Goal: Transaction & Acquisition: Purchase product/service

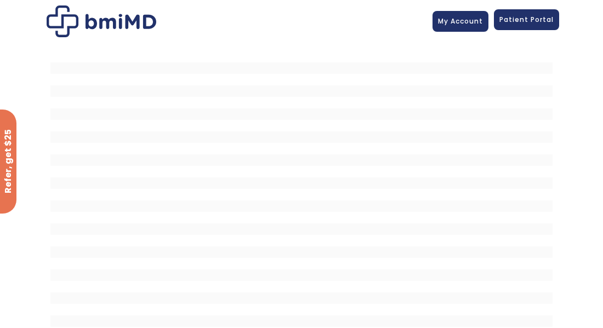
click at [514, 17] on span "Patient Portal" at bounding box center [526, 19] width 54 height 9
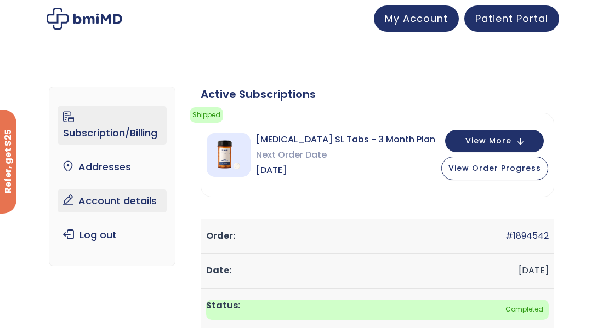
click at [112, 200] on link "Account details" at bounding box center [112, 201] width 109 height 23
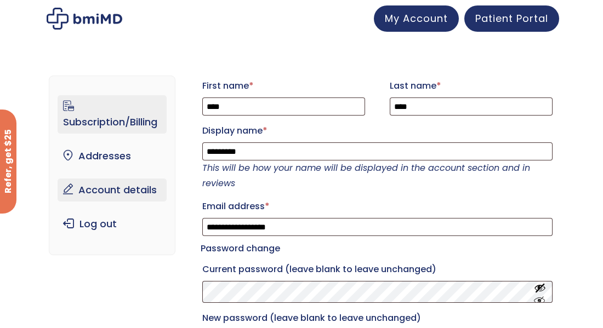
click at [104, 123] on link "Subscription/Billing" at bounding box center [112, 114] width 109 height 38
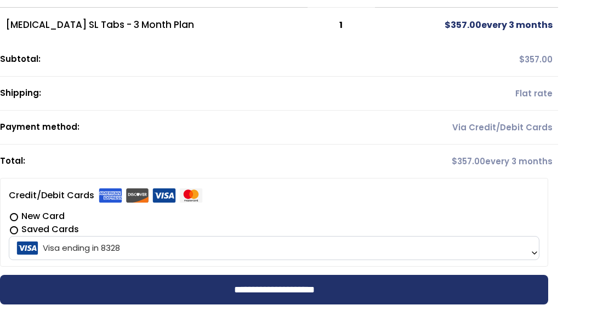
scroll to position [138, 0]
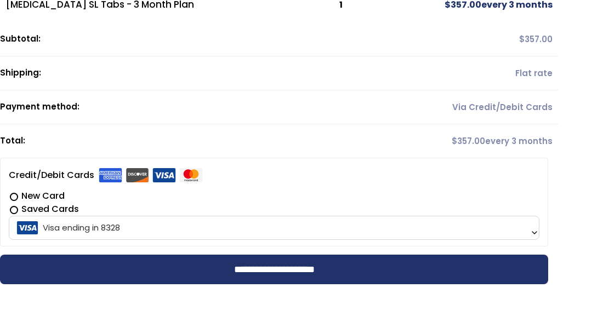
click at [536, 233] on b at bounding box center [534, 233] width 9 height 9
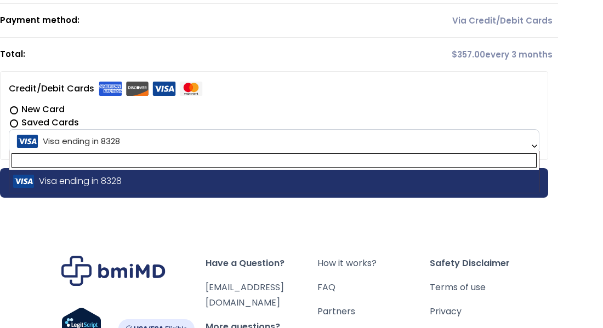
scroll to position [252, 0]
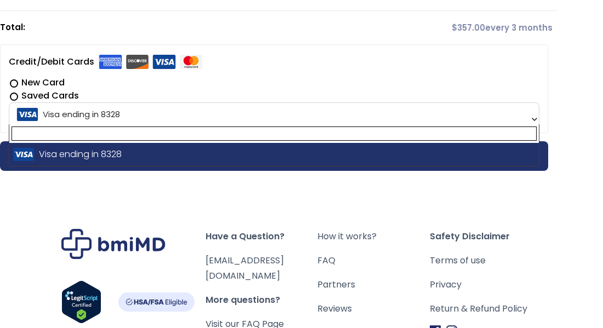
click at [242, 208] on div "Have a Question? orders@bmiMD.com More questions? Visit our FAQ Page HSA/FSA Ho…" at bounding box center [301, 312] width 603 height 277
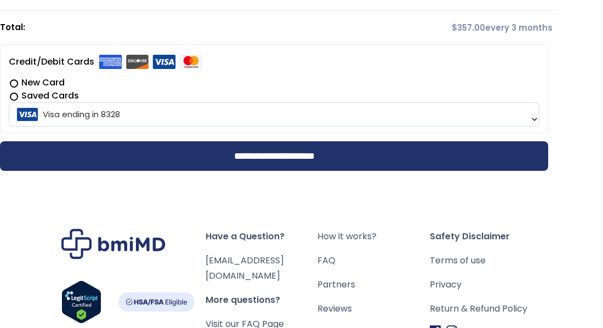
click at [16, 81] on label "New Card" at bounding box center [274, 82] width 531 height 13
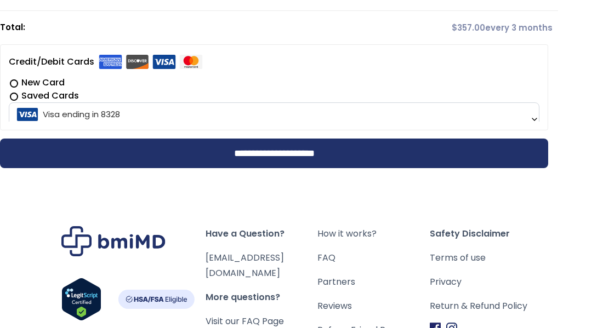
click at [16, 81] on label "New Card" at bounding box center [274, 82] width 531 height 13
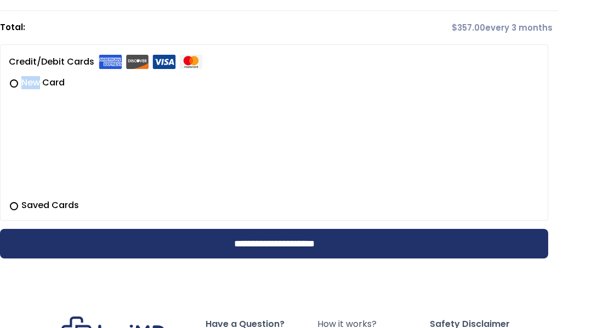
click at [16, 206] on label "Saved Cards" at bounding box center [274, 205] width 531 height 13
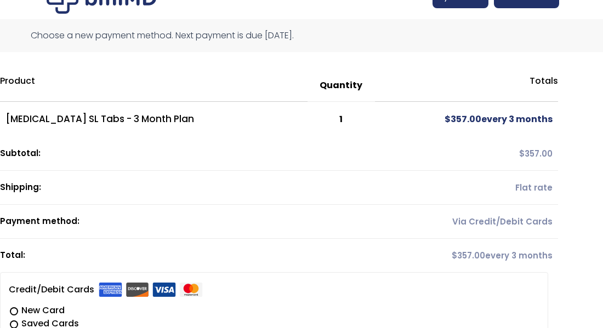
scroll to position [0, 0]
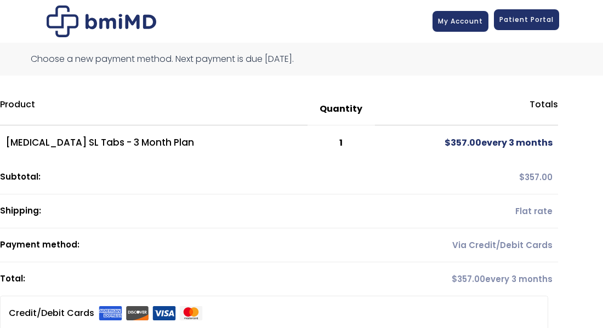
click at [525, 23] on span "Patient Portal" at bounding box center [526, 19] width 54 height 9
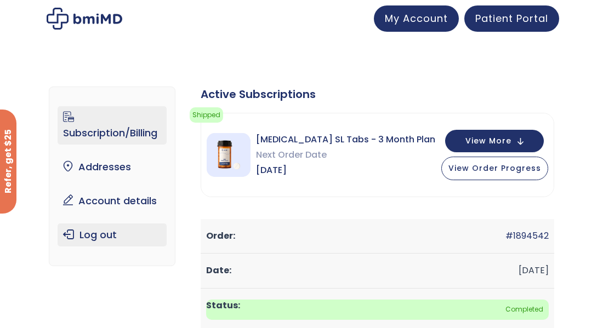
click at [93, 236] on link "Log out" at bounding box center [112, 235] width 109 height 23
